Goal: Find specific page/section: Find specific page/section

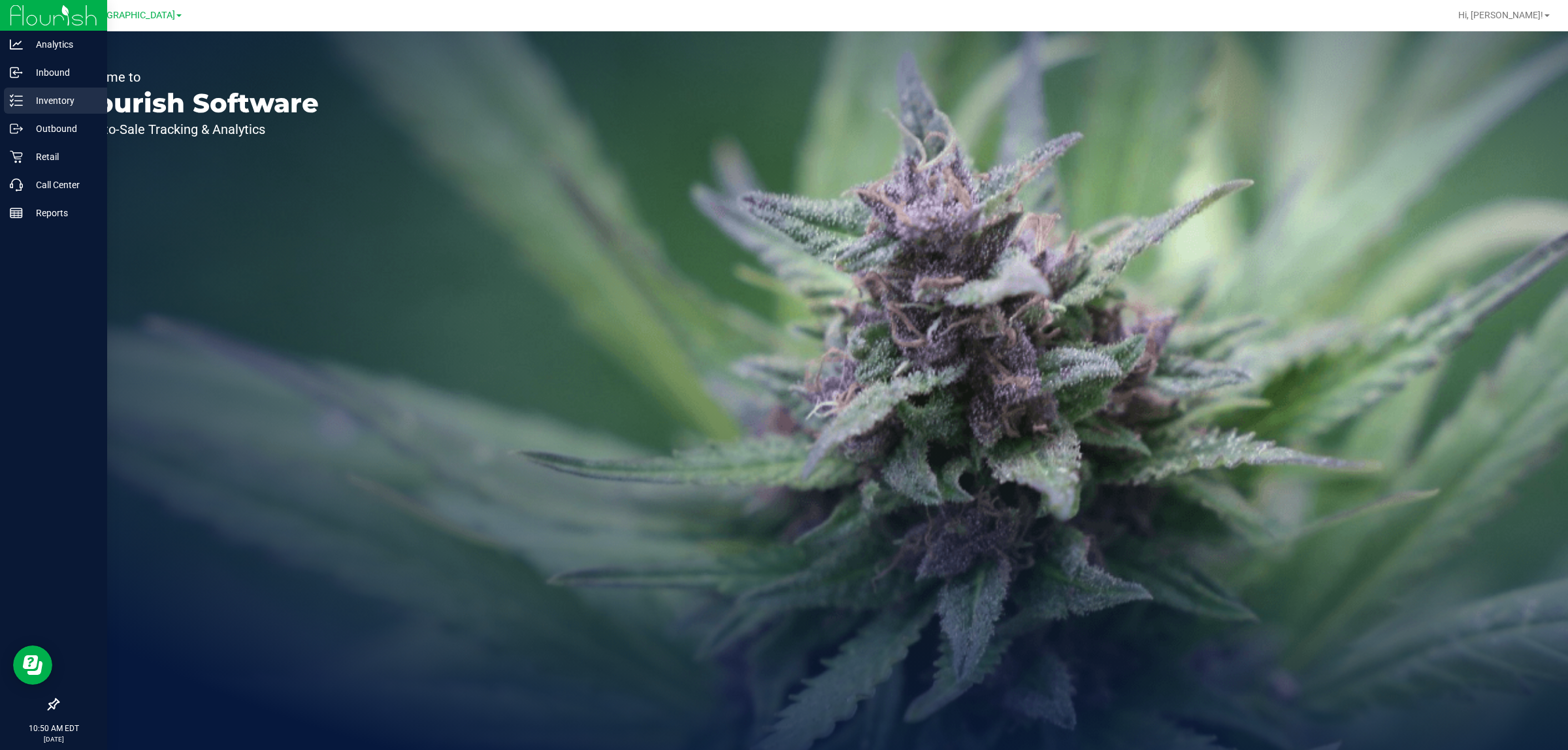
click at [44, 106] on p "Inventory" at bounding box center [62, 100] width 79 height 16
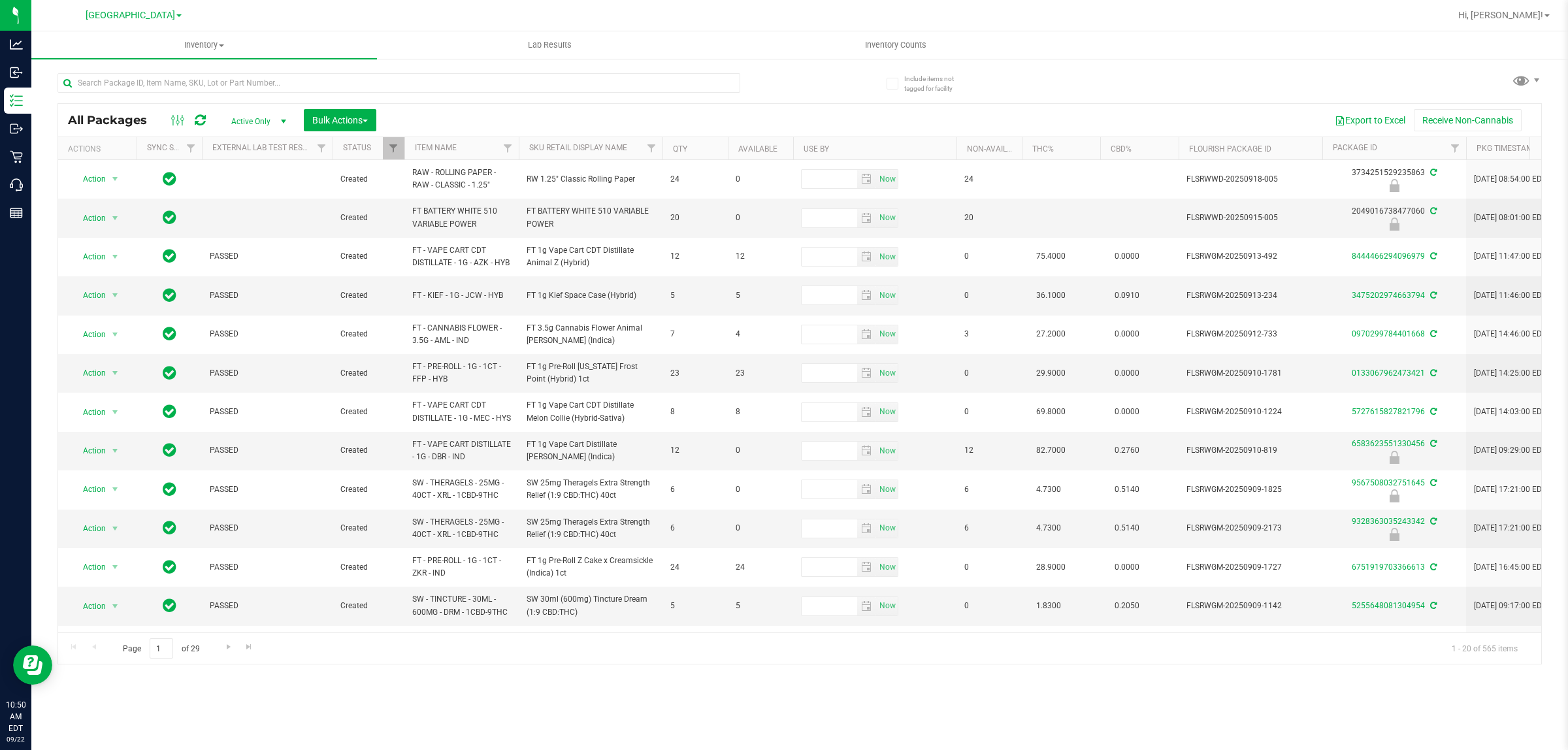
click at [176, 14] on span at bounding box center [179, 16] width 5 height 3
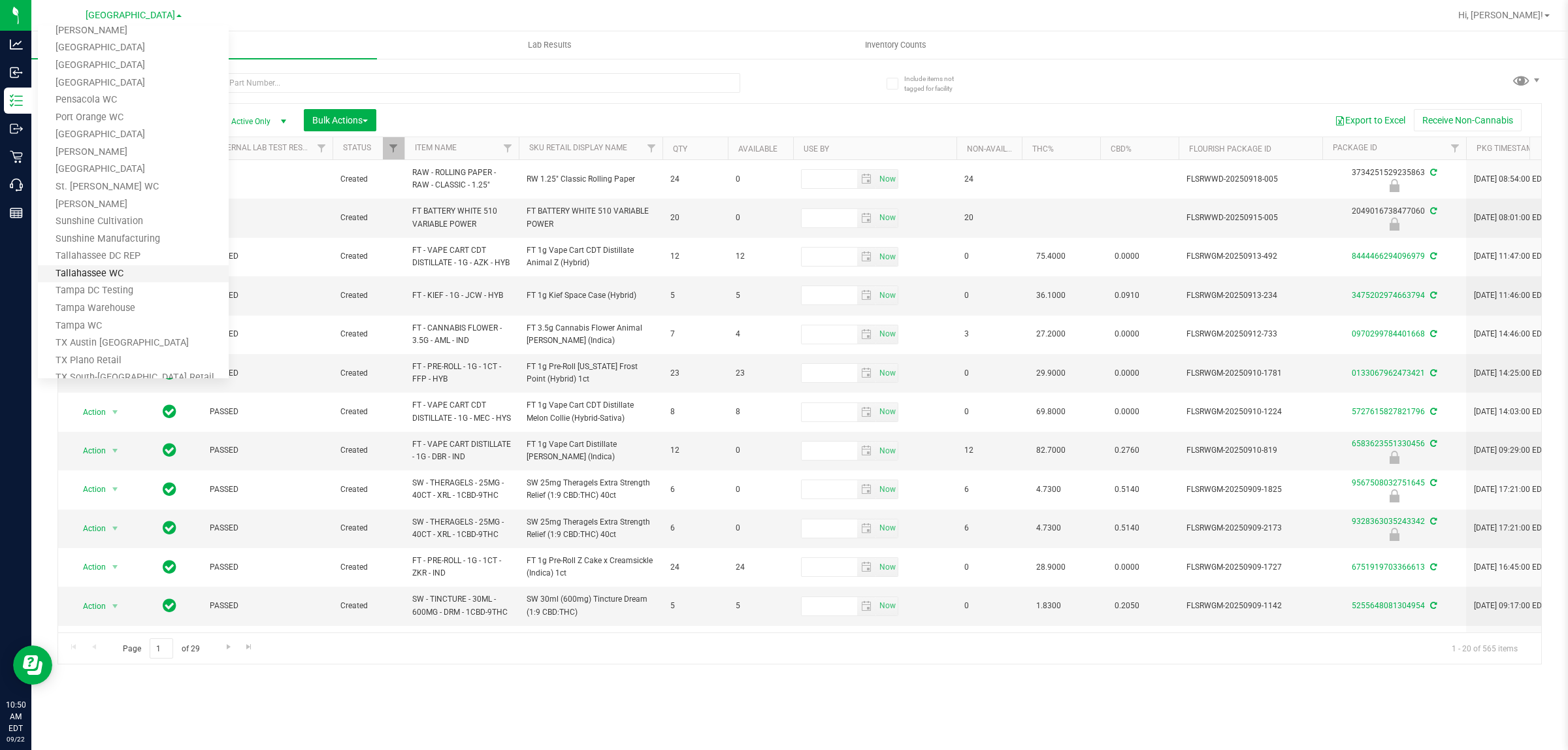
scroll to position [612, 0]
click at [96, 96] on link "Palm Coast WC" at bounding box center [133, 94] width 191 height 18
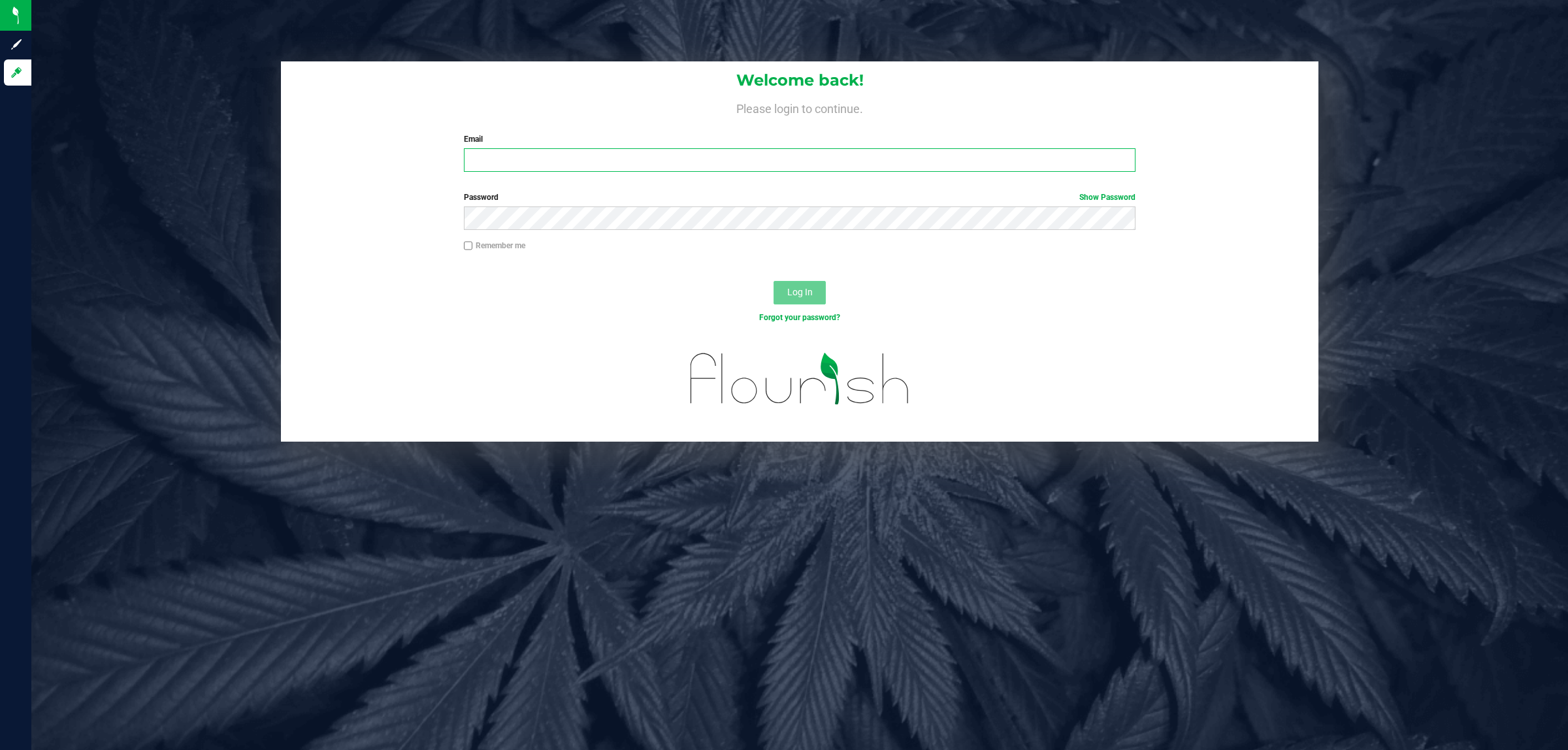
type input "[EMAIL_ADDRESS][DOMAIN_NAME]"
click at [814, 298] on button "Log In" at bounding box center [800, 293] width 52 height 24
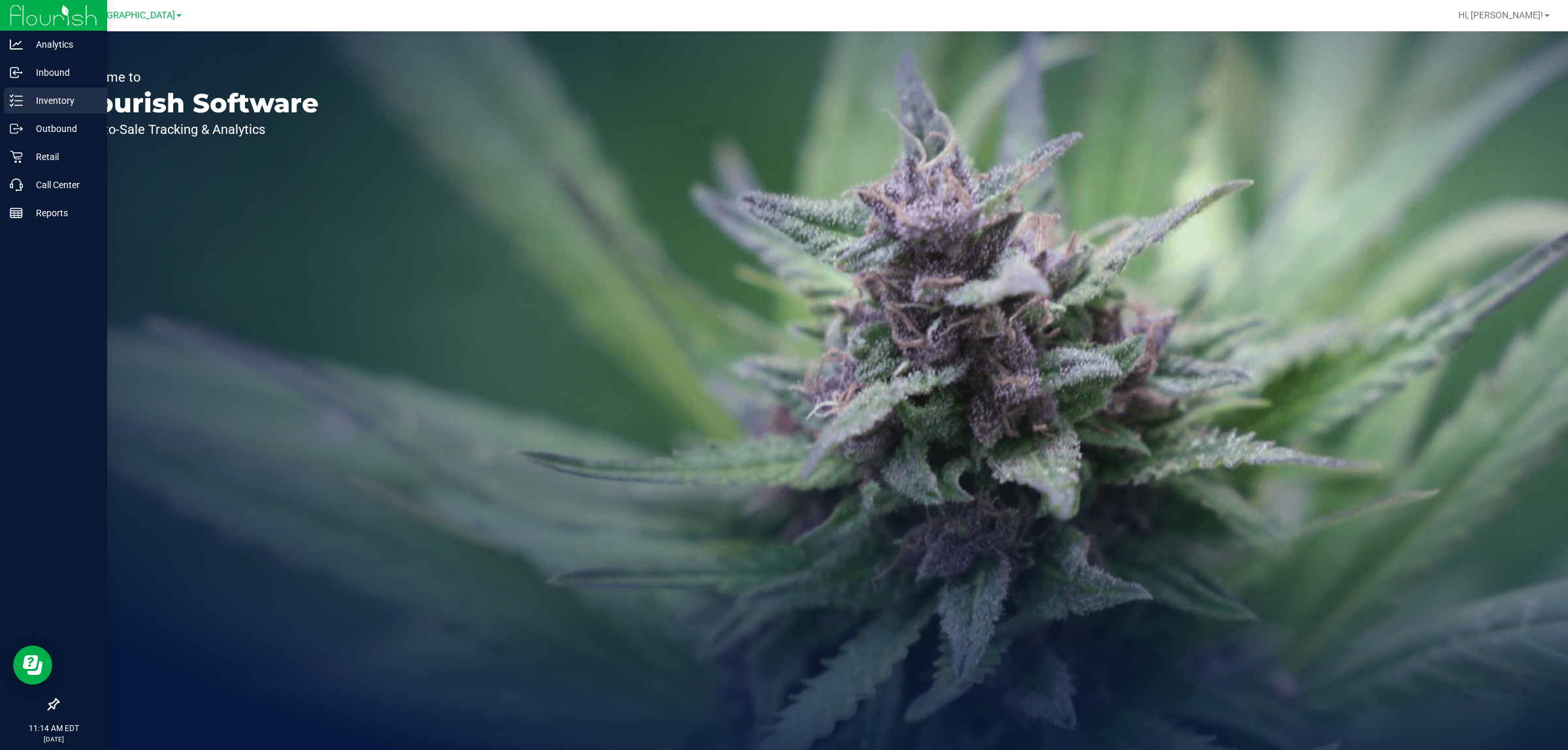
click at [46, 101] on p "Inventory" at bounding box center [62, 100] width 79 height 16
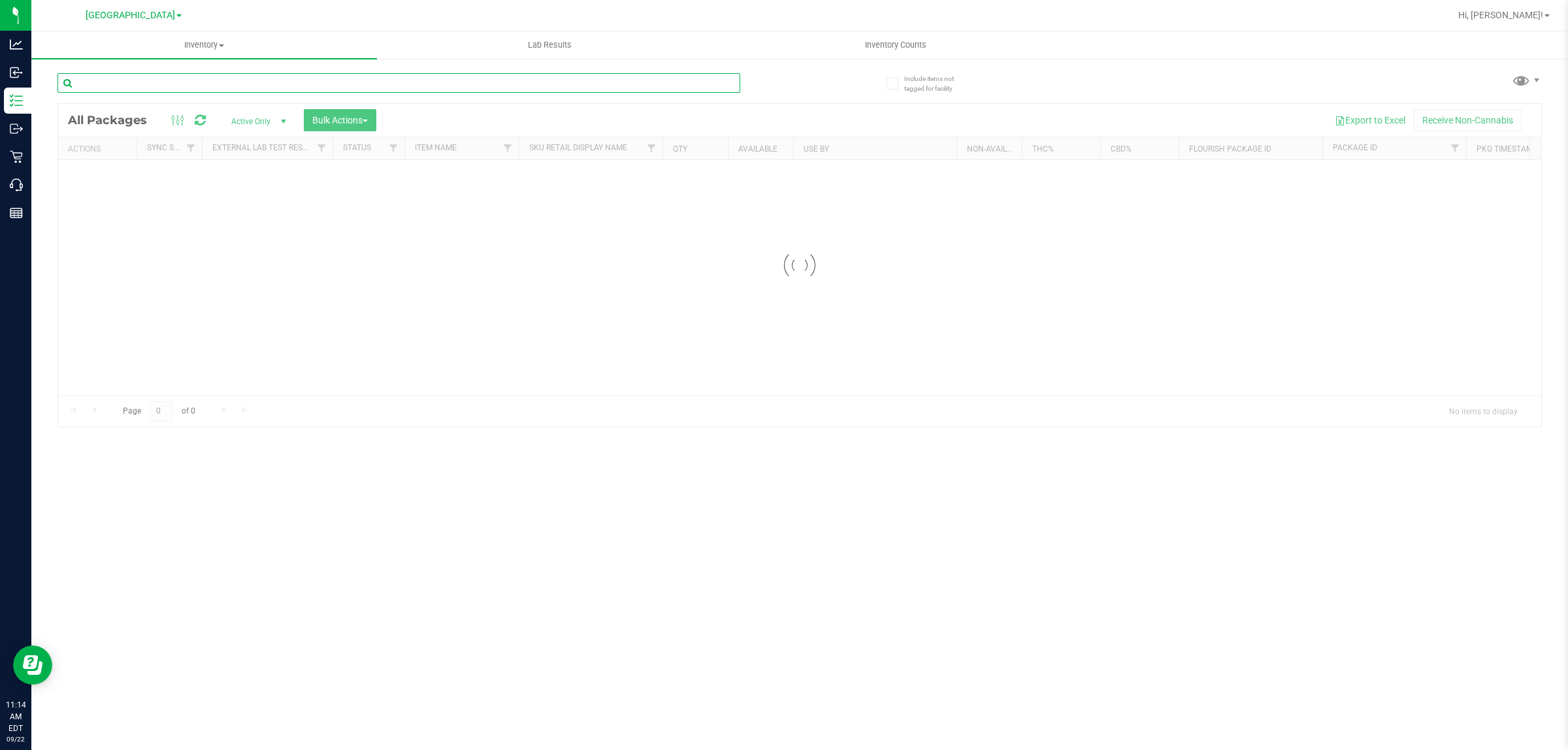
click at [478, 83] on input "text" at bounding box center [399, 83] width 683 height 20
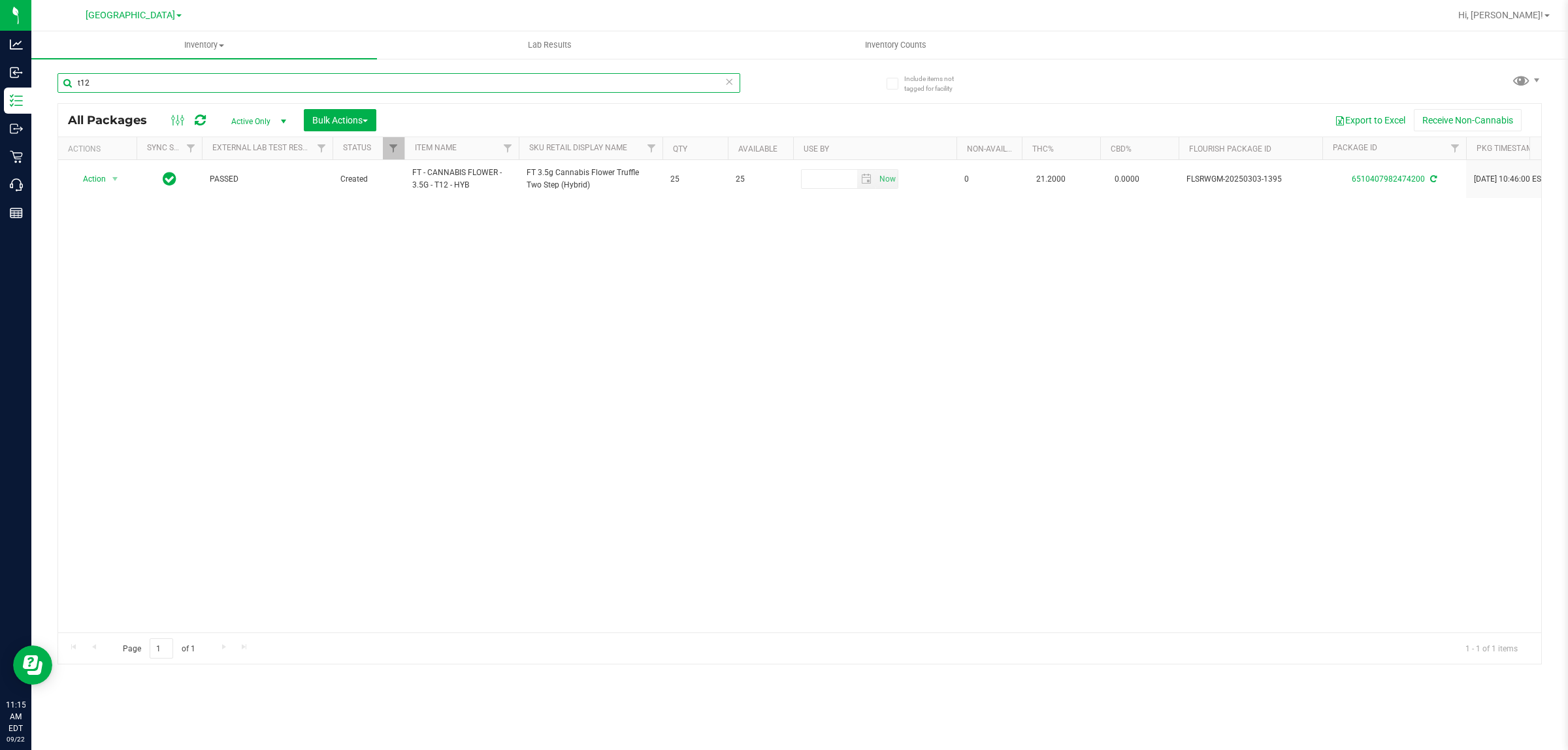
type input "t12"
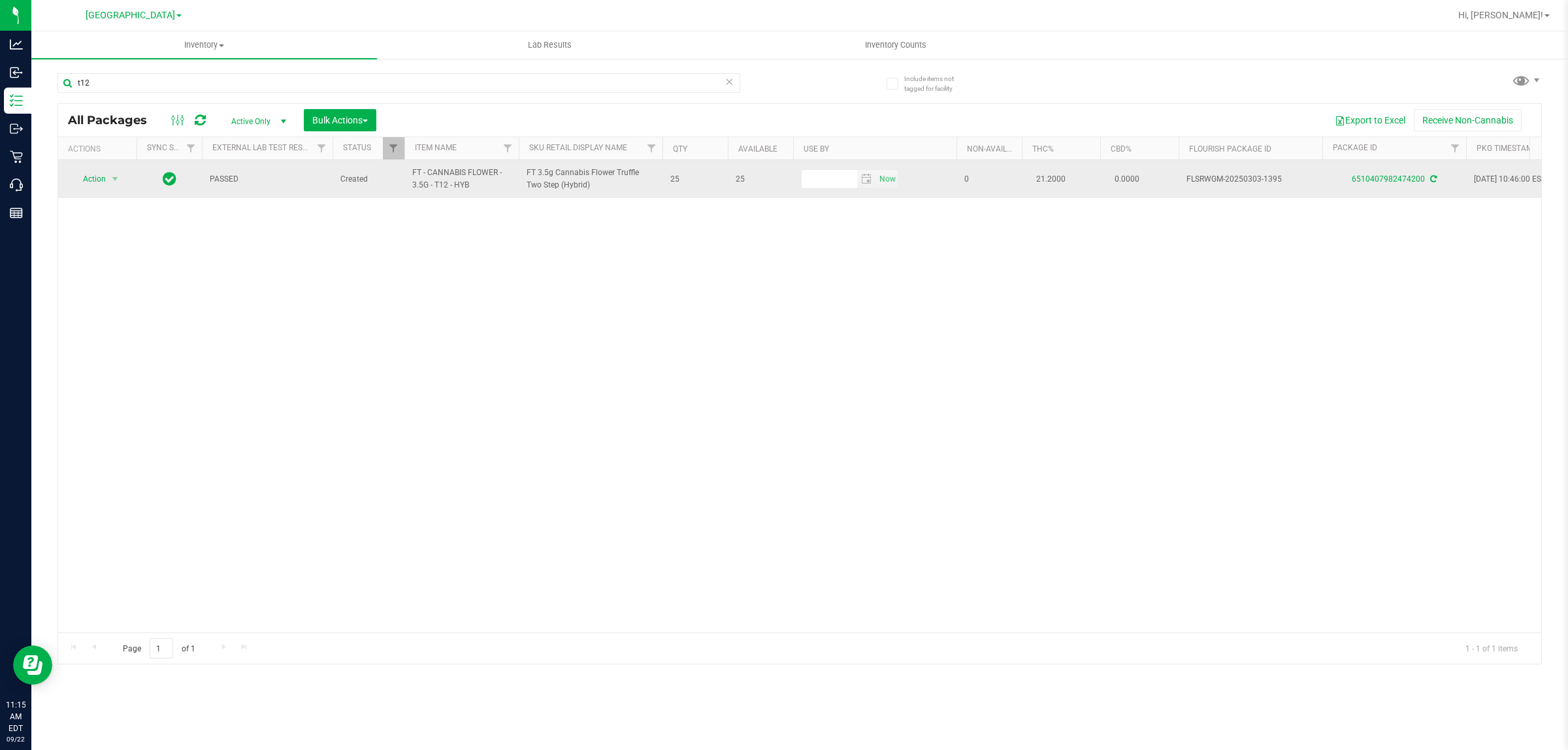
drag, startPoint x: 615, startPoint y: 173, endPoint x: 577, endPoint y: 184, distance: 39.6
click at [577, 184] on span "FT 3.5g Cannabis Flower Truffle Two Step (Hybrid)" at bounding box center [590, 179] width 128 height 25
copy span "Truffle Two Step (Hybrid)"
